Goal: Transaction & Acquisition: Book appointment/travel/reservation

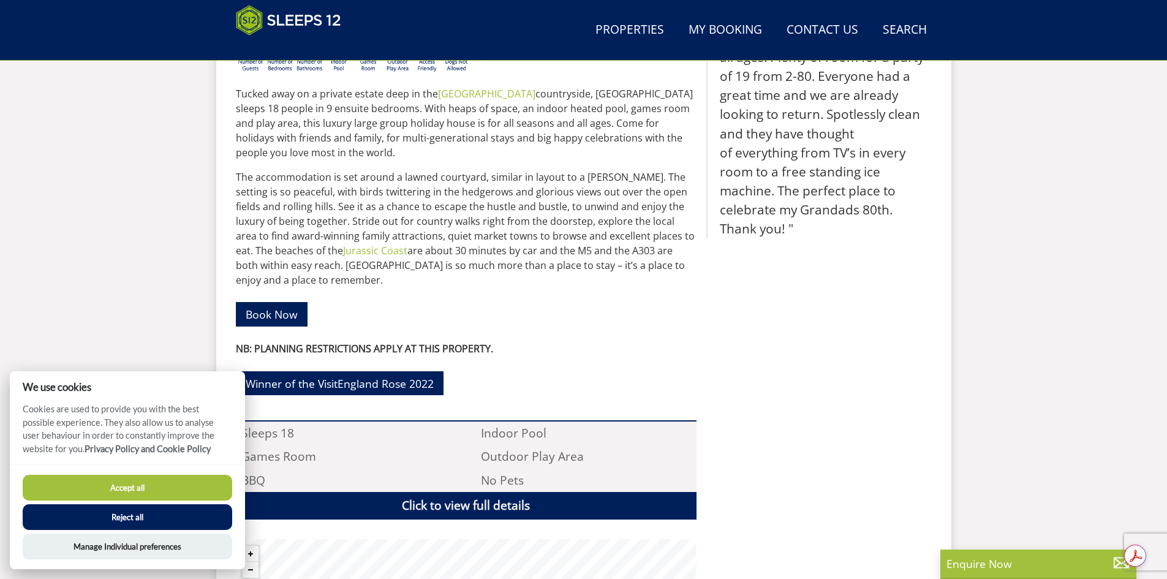
scroll to position [685, 0]
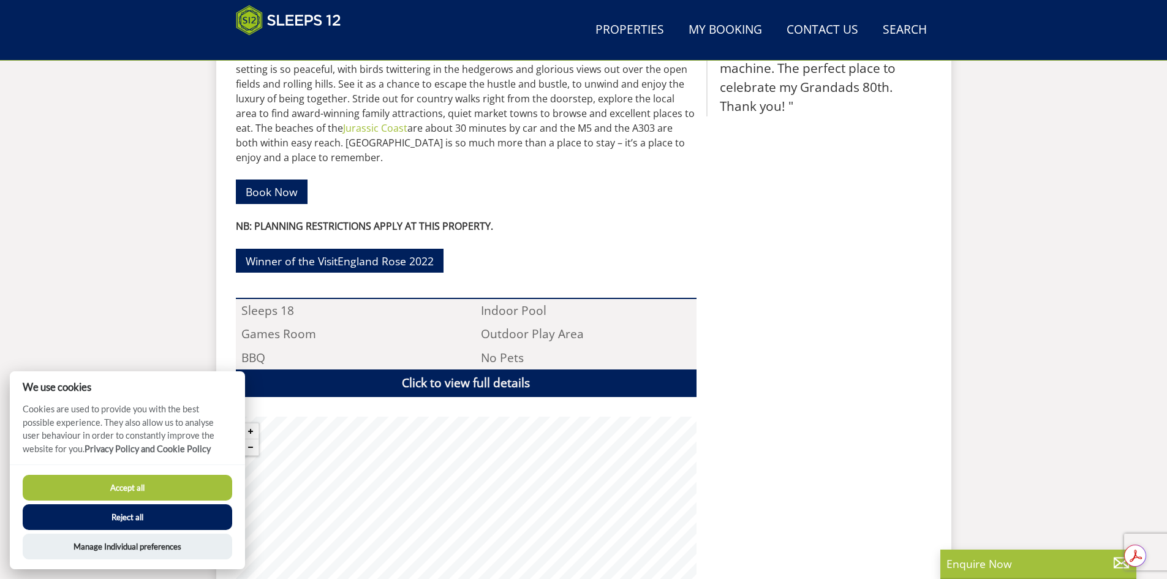
click at [142, 512] on button "Reject all" at bounding box center [128, 517] width 210 height 26
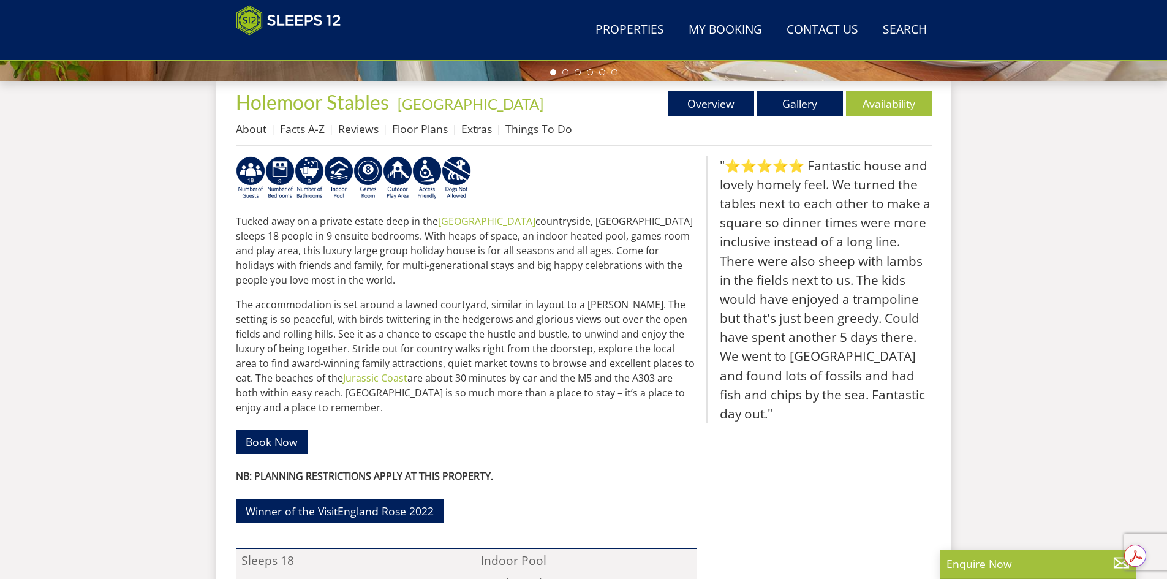
scroll to position [190, 0]
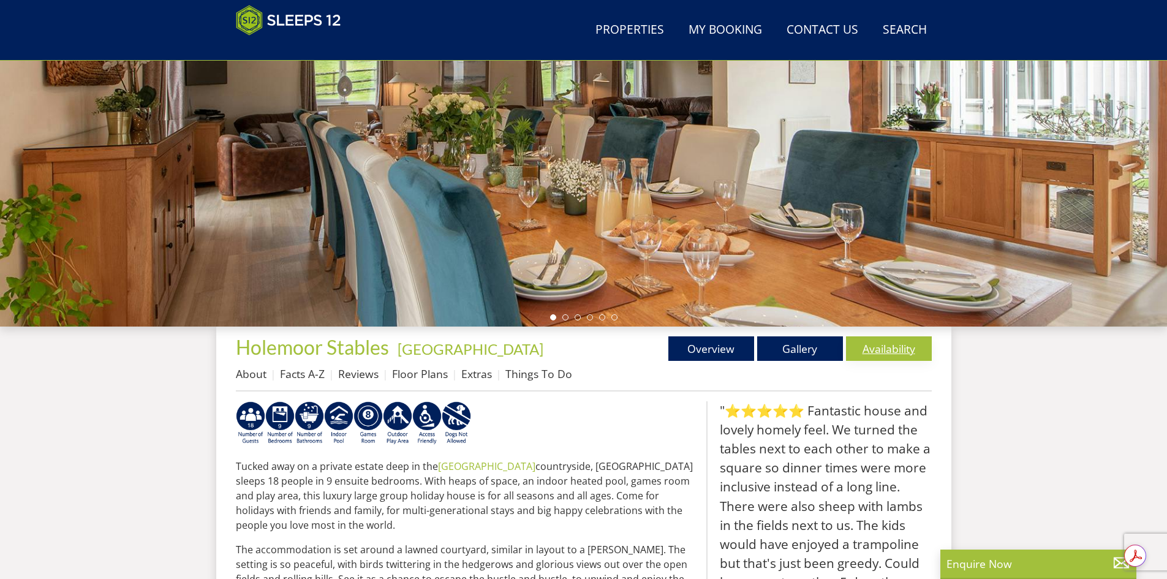
click at [861, 354] on link "Availability" at bounding box center [889, 348] width 86 height 25
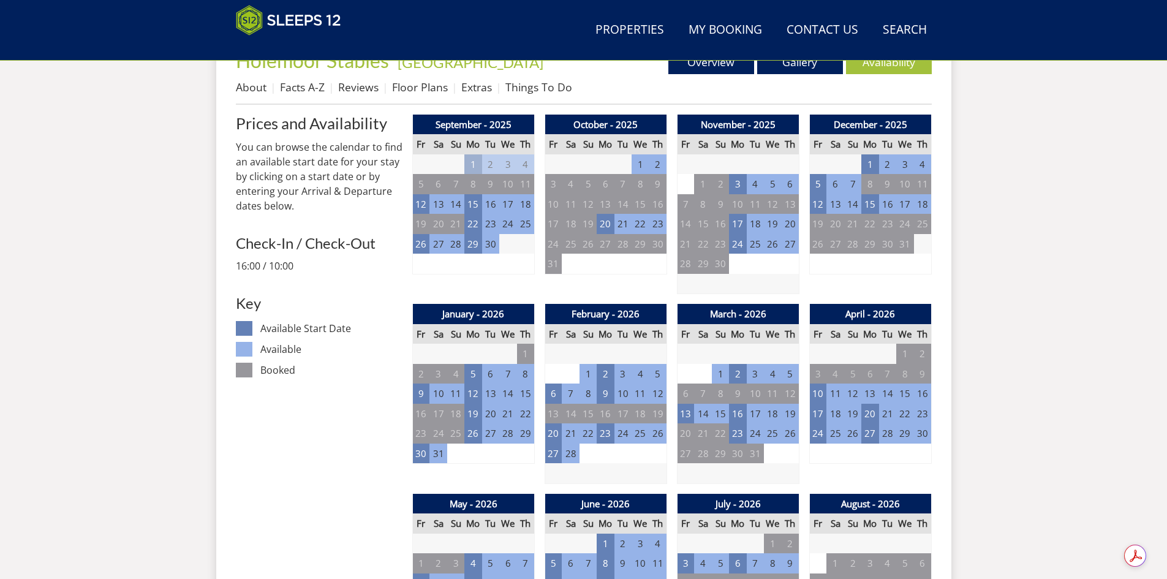
scroll to position [455, 0]
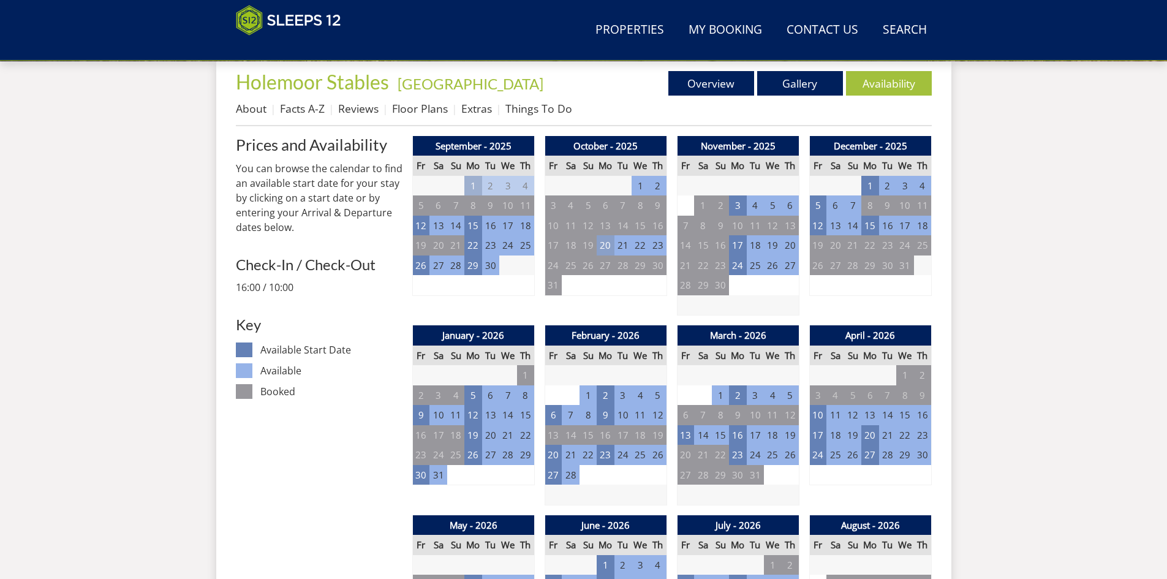
click at [607, 251] on td "20" at bounding box center [605, 245] width 17 height 20
click at [740, 248] on td "17" at bounding box center [737, 245] width 17 height 20
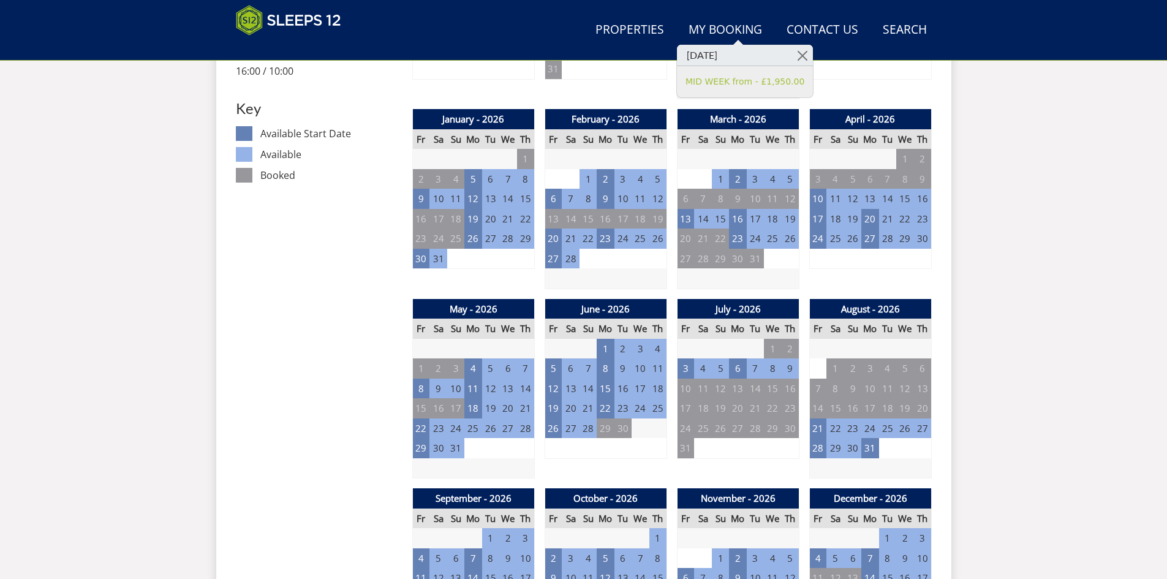
scroll to position [700, 0]
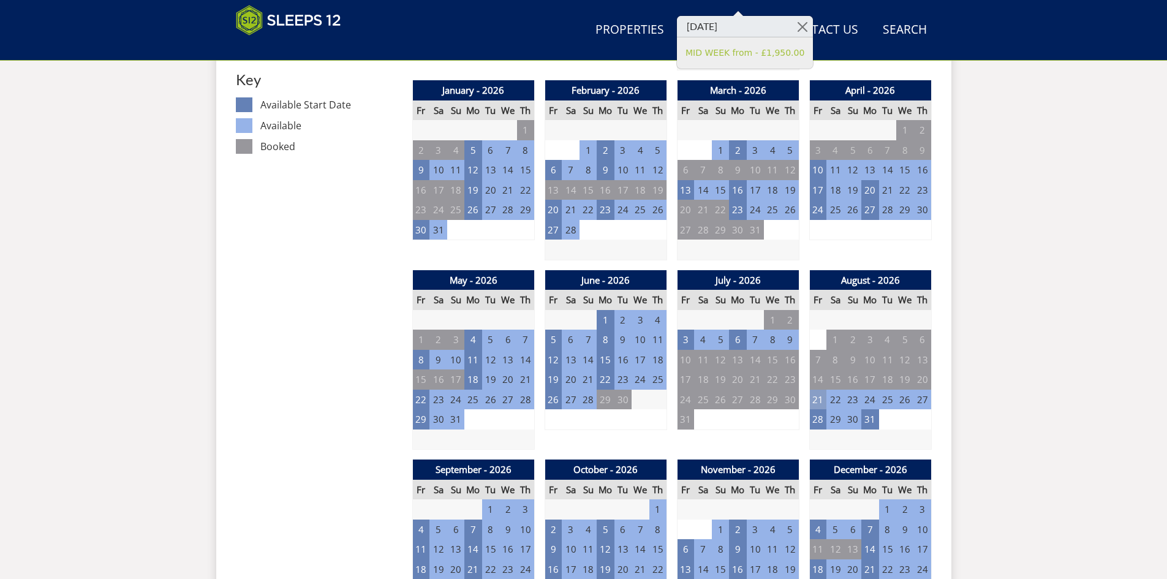
click at [822, 401] on td "21" at bounding box center [817, 400] width 17 height 20
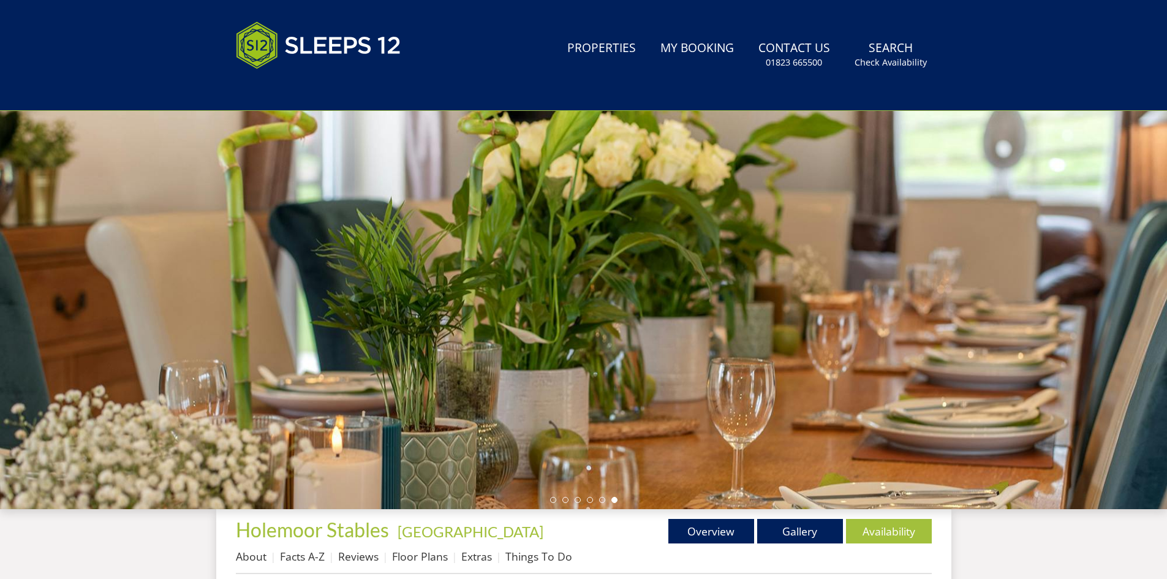
scroll to position [145, 0]
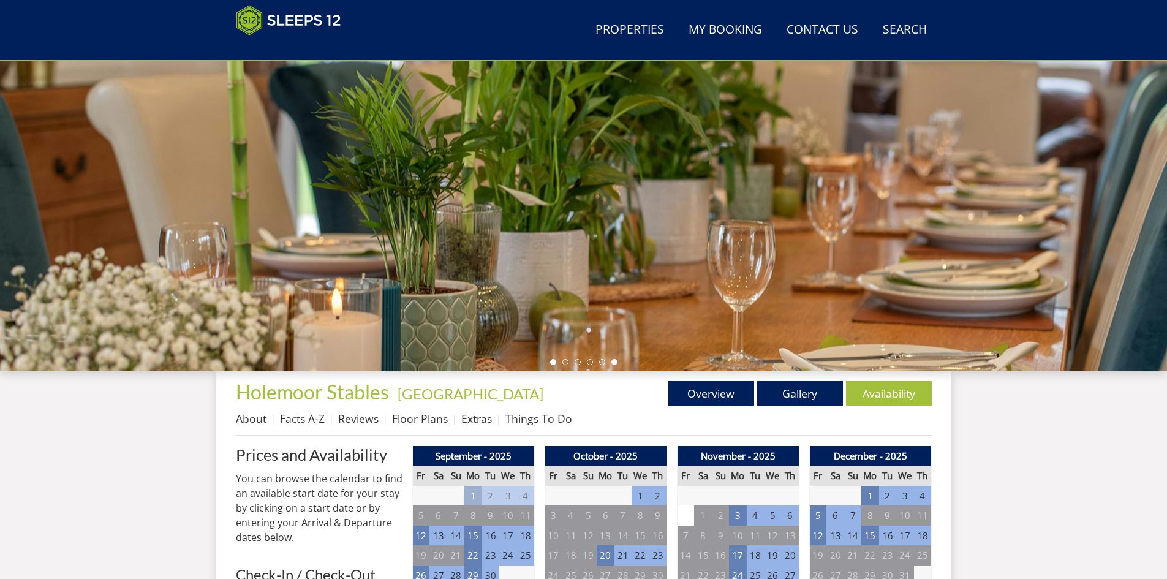
click at [552, 362] on li at bounding box center [553, 362] width 6 height 6
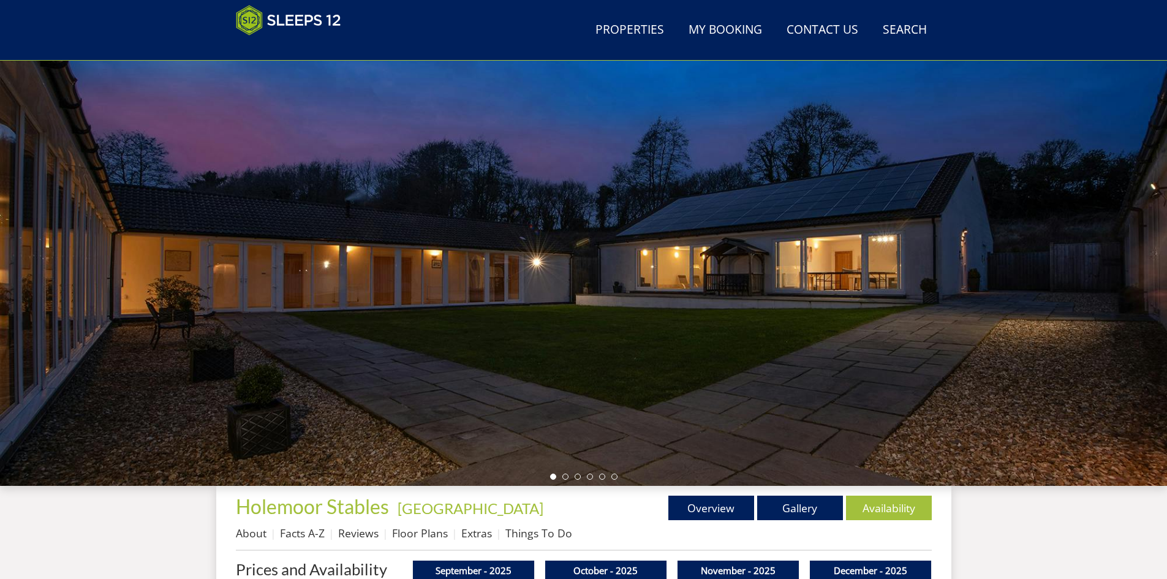
scroll to position [11, 0]
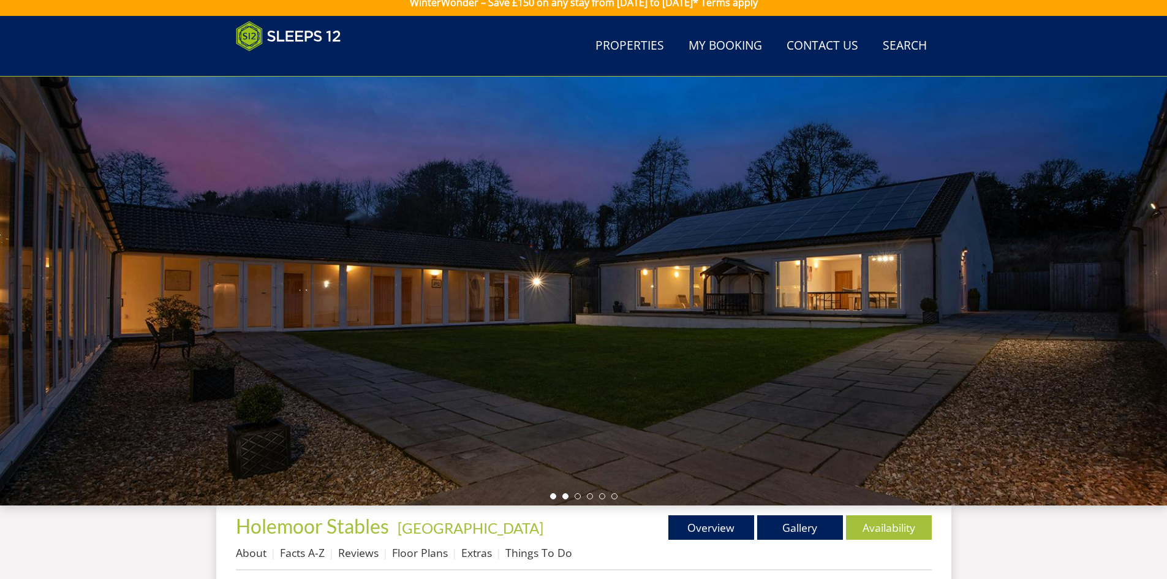
click at [564, 496] on li at bounding box center [566, 496] width 6 height 6
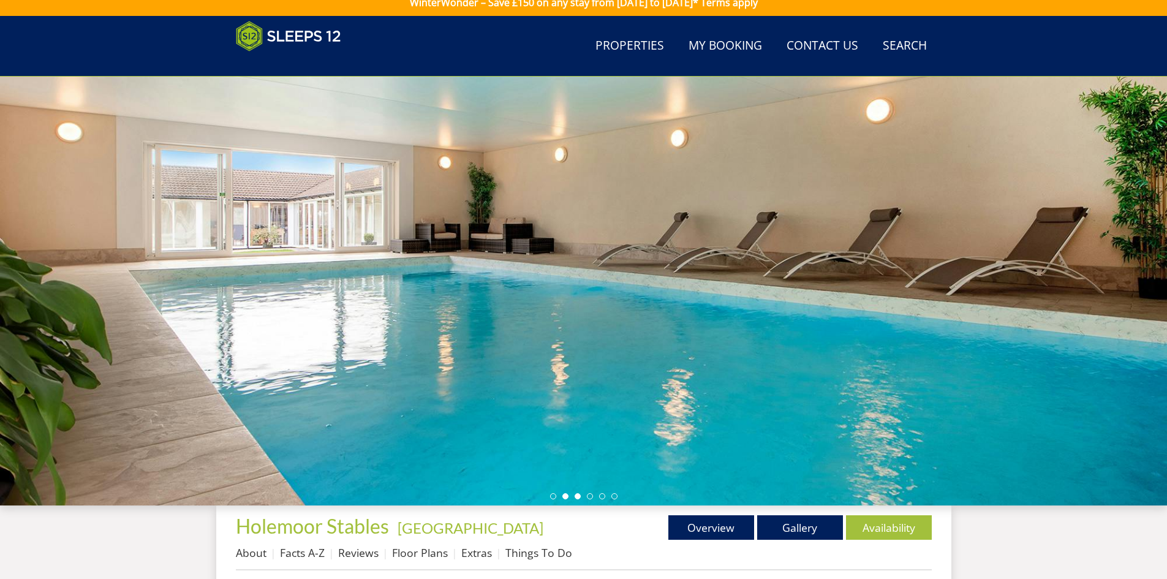
click at [575, 496] on li at bounding box center [578, 496] width 6 height 6
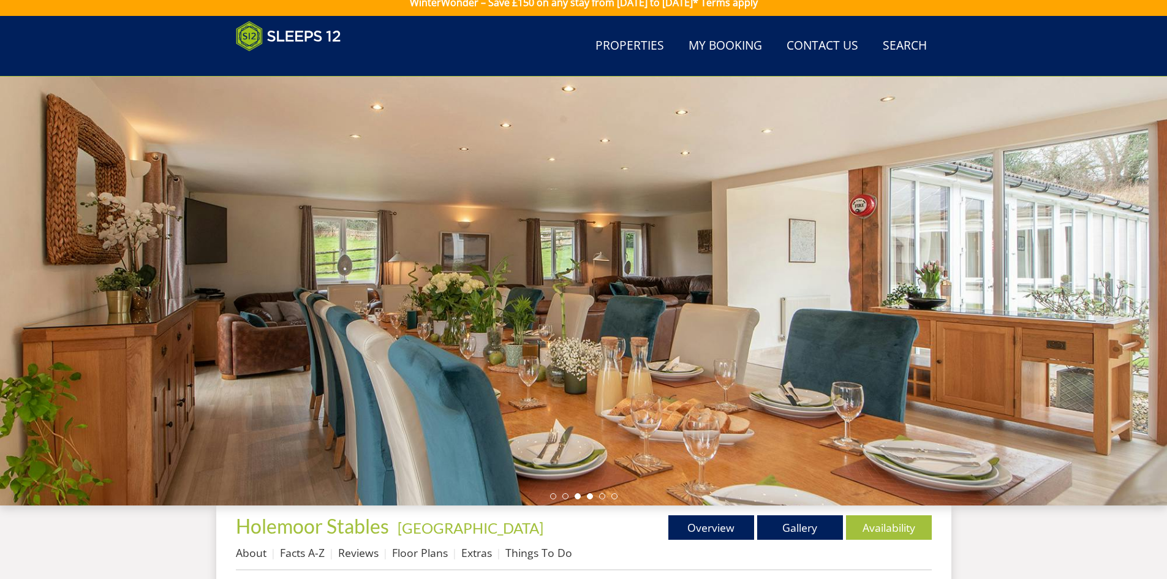
click at [591, 498] on li at bounding box center [590, 496] width 6 height 6
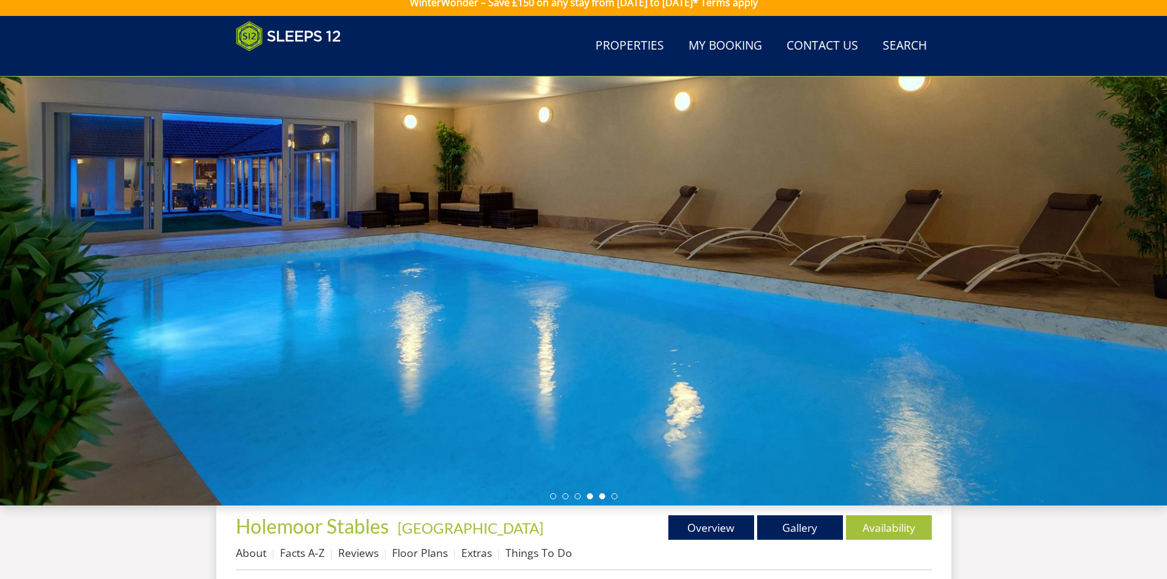
click at [604, 499] on ul at bounding box center [583, 496] width 67 height 6
click at [602, 499] on li at bounding box center [602, 496] width 6 height 6
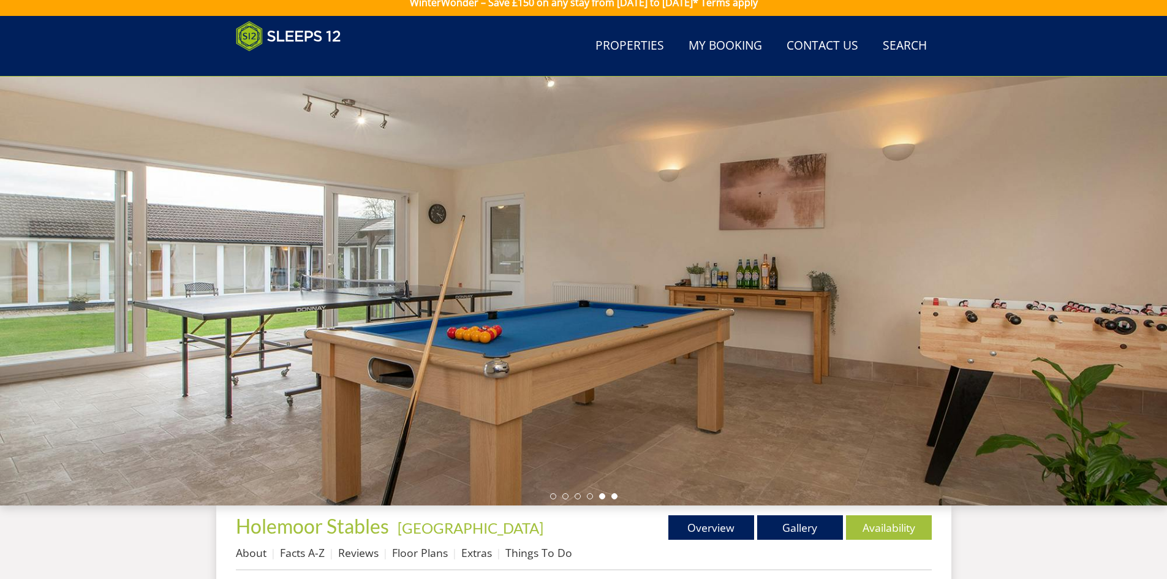
click at [616, 496] on li at bounding box center [615, 496] width 6 height 6
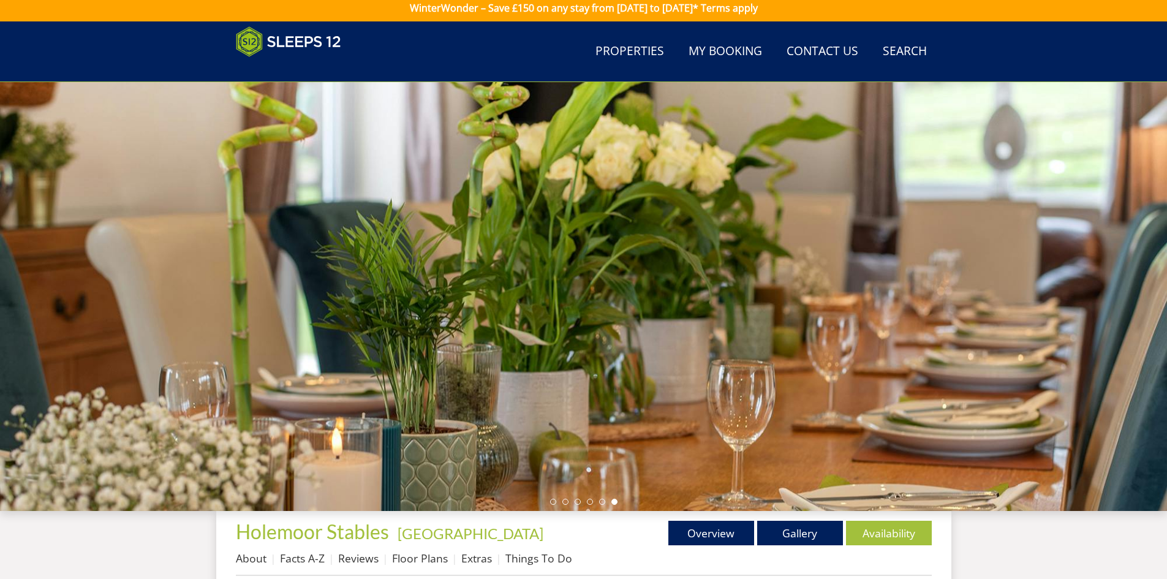
scroll to position [0, 0]
